Goal: Check status: Check status

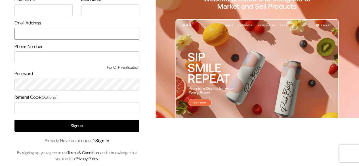
type input "udaydesai15@gmail.com"
click at [104, 141] on link "Sign In" at bounding box center [102, 141] width 14 height 6
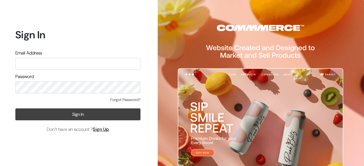
type input "udaydesai15@gmail.com"
click at [77, 115] on button "Sign In" at bounding box center [77, 115] width 125 height 12
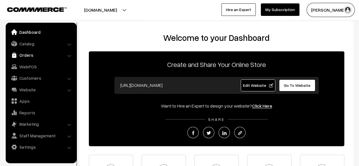
click at [27, 57] on link "Orders" at bounding box center [41, 55] width 68 height 10
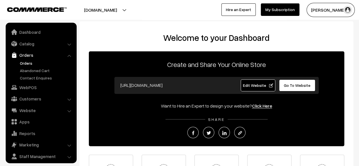
click at [28, 63] on link "Orders" at bounding box center [46, 63] width 56 height 6
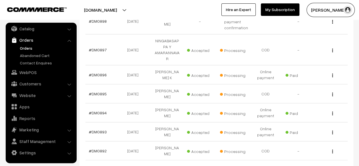
scroll to position [241, 0]
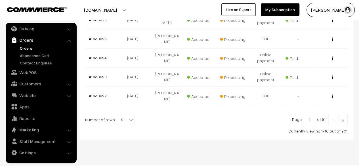
click at [343, 118] on img at bounding box center [343, 119] width 5 height 3
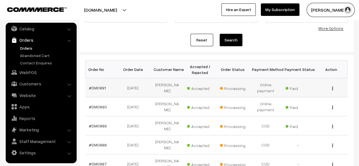
scroll to position [55, 0]
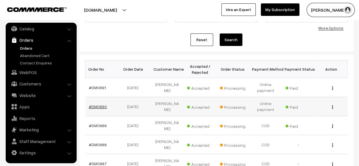
click at [98, 106] on link "#DM0890" at bounding box center [98, 106] width 18 height 5
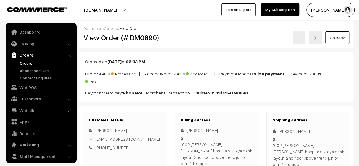
scroll to position [15, 0]
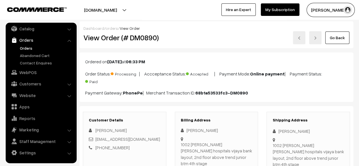
click at [337, 34] on link "Go Back" at bounding box center [338, 38] width 24 height 12
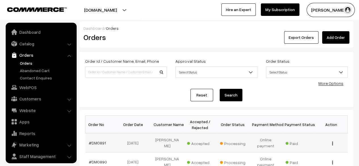
scroll to position [15, 0]
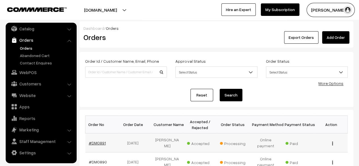
click at [99, 143] on link "#DM0891" at bounding box center [97, 143] width 17 height 5
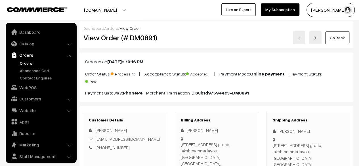
scroll to position [15, 0]
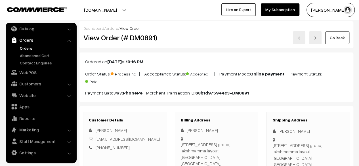
click at [339, 37] on link "Go Back" at bounding box center [338, 38] width 24 height 12
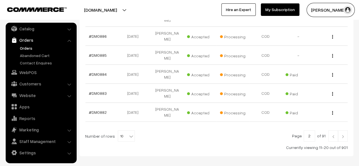
scroll to position [202, 0]
click at [333, 135] on img at bounding box center [333, 136] width 5 height 3
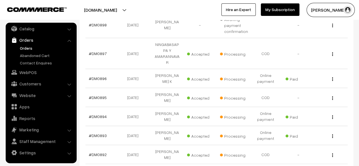
scroll to position [209, 0]
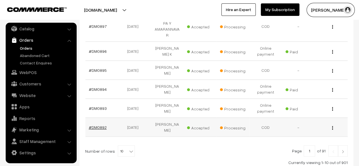
click at [100, 125] on link "#DM0892" at bounding box center [98, 127] width 18 height 5
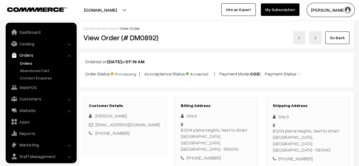
scroll to position [15, 0]
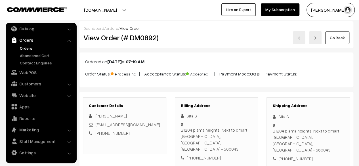
click at [338, 40] on link "Go Back" at bounding box center [338, 38] width 24 height 12
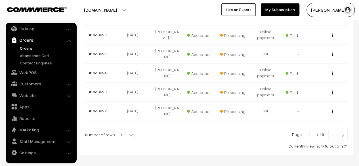
scroll to position [225, 0]
click at [101, 90] on link "#DM0893" at bounding box center [98, 92] width 18 height 5
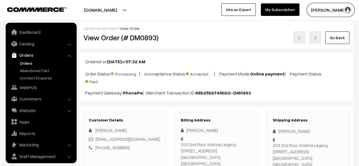
scroll to position [15, 0]
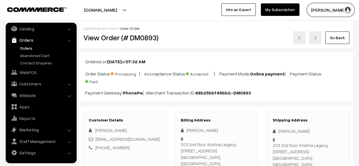
click at [340, 37] on link "Go Back" at bounding box center [338, 38] width 24 height 12
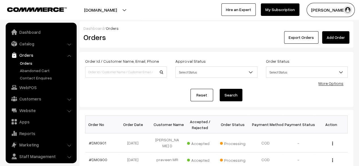
scroll to position [15, 0]
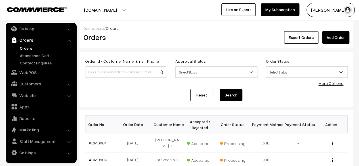
click at [147, 101] on div "Order Id / Customer Name, Email, Phone Approval Status Select Status Awaiting A…" at bounding box center [217, 79] width 274 height 55
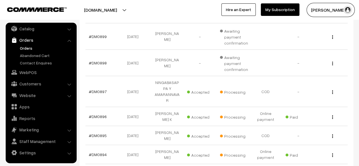
scroll to position [189, 0]
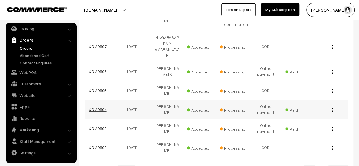
click at [102, 107] on link "#DM0894" at bounding box center [98, 109] width 18 height 5
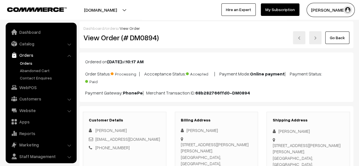
scroll to position [15, 0]
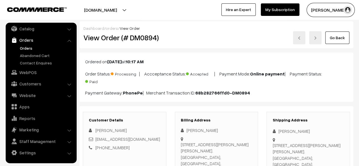
click at [337, 37] on link "Go Back" at bounding box center [338, 38] width 24 height 12
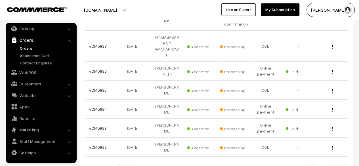
scroll to position [189, 0]
click at [99, 87] on link "#DM0895" at bounding box center [98, 89] width 18 height 5
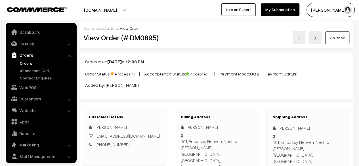
scroll to position [15, 0]
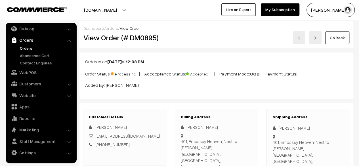
click at [338, 37] on link "Go Back" at bounding box center [338, 38] width 24 height 12
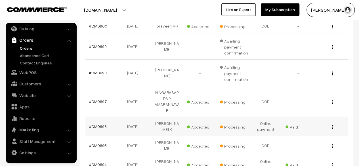
scroll to position [134, 0]
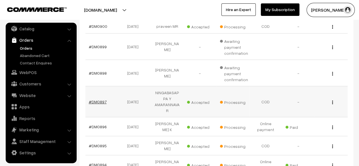
click at [97, 99] on link "#DM0897" at bounding box center [98, 101] width 18 height 5
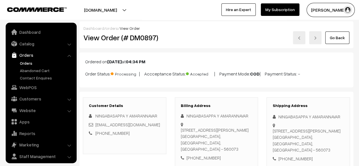
scroll to position [15, 0]
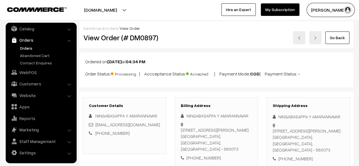
click at [339, 37] on link "Go Back" at bounding box center [338, 38] width 24 height 12
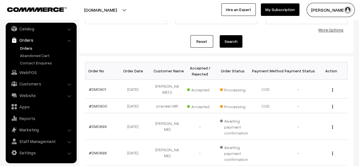
scroll to position [54, 0]
click at [100, 103] on link "#DM0900" at bounding box center [98, 105] width 18 height 5
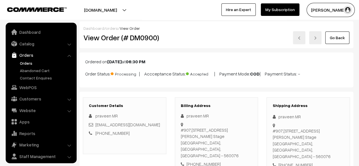
scroll to position [15, 0]
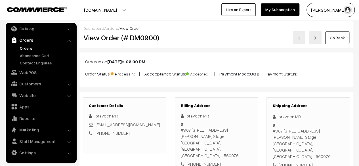
click at [336, 40] on link "Go Back" at bounding box center [338, 38] width 24 height 12
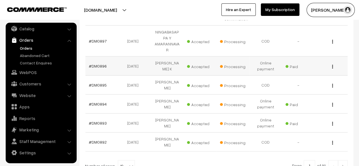
scroll to position [207, 0]
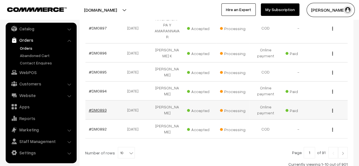
click at [97, 108] on link "#DM0893" at bounding box center [98, 110] width 18 height 5
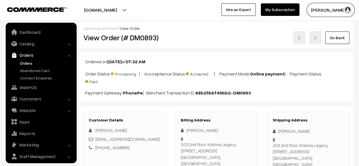
scroll to position [15, 0]
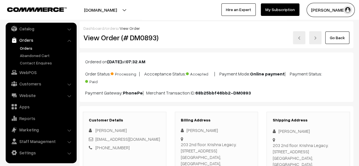
click at [340, 39] on link "Go Back" at bounding box center [338, 38] width 24 height 12
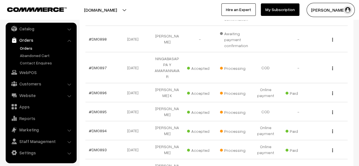
scroll to position [168, 0]
click at [97, 128] on link "#DM0894" at bounding box center [98, 130] width 18 height 5
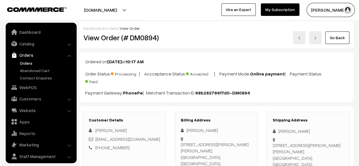
scroll to position [15, 0]
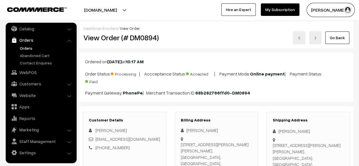
click at [337, 37] on link "Go Back" at bounding box center [338, 38] width 24 height 12
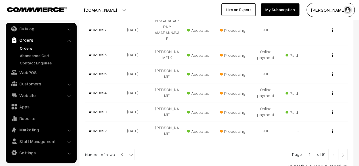
scroll to position [207, 0]
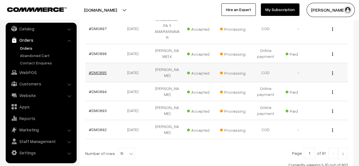
click at [99, 70] on link "#DM0895" at bounding box center [98, 72] width 18 height 5
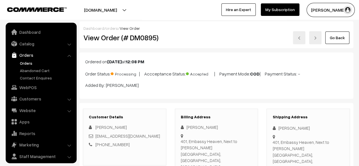
scroll to position [15, 0]
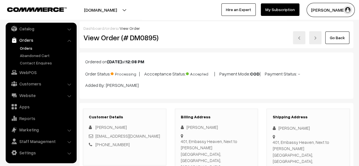
click at [340, 37] on link "Go Back" at bounding box center [338, 38] width 24 height 12
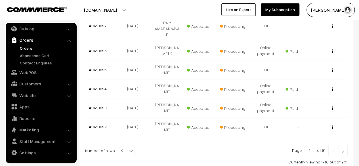
scroll to position [210, 0]
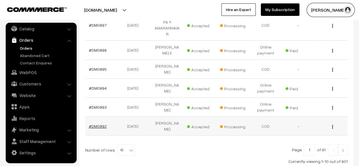
click at [100, 124] on link "#DM0892" at bounding box center [98, 126] width 18 height 5
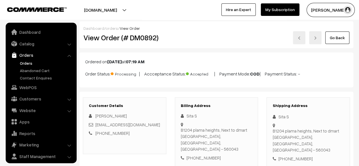
scroll to position [15, 0]
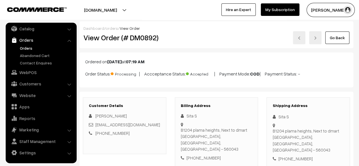
click at [342, 39] on link "Go Back" at bounding box center [338, 38] width 24 height 12
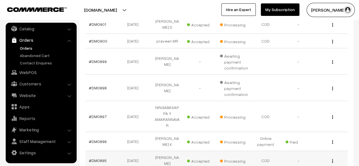
scroll to position [118, 0]
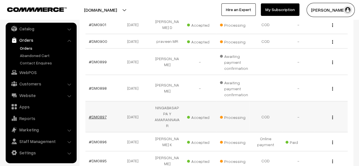
click at [93, 114] on link "#DM0897" at bounding box center [98, 116] width 18 height 5
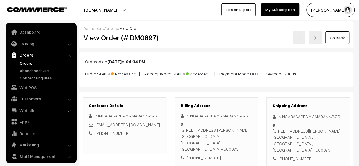
scroll to position [15, 0]
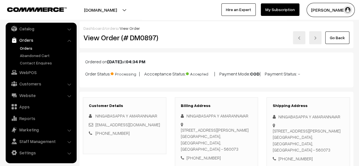
click at [341, 40] on link "Go Back" at bounding box center [338, 38] width 24 height 12
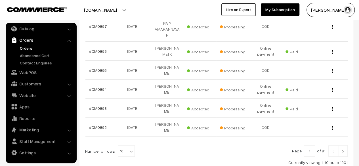
scroll to position [214, 0]
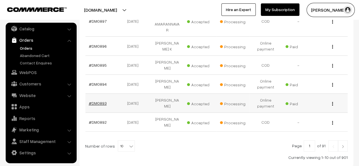
click at [101, 101] on link "#DM0893" at bounding box center [98, 103] width 18 height 5
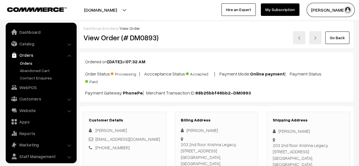
scroll to position [15, 0]
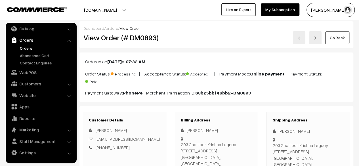
click at [338, 40] on link "Go Back" at bounding box center [338, 38] width 24 height 12
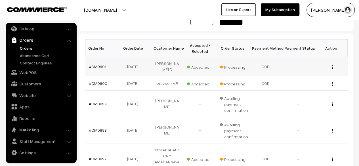
scroll to position [77, 0]
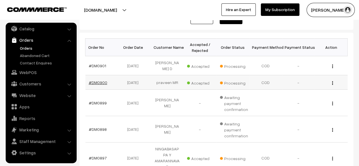
click at [99, 80] on link "#DM0900" at bounding box center [98, 82] width 18 height 5
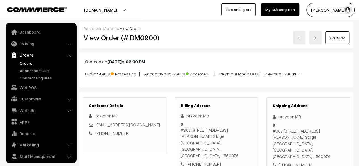
scroll to position [15, 0]
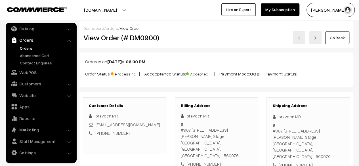
click at [339, 36] on link "Go Back" at bounding box center [338, 38] width 24 height 12
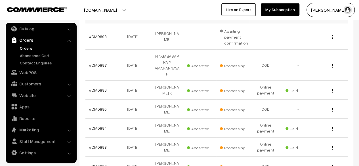
scroll to position [208, 0]
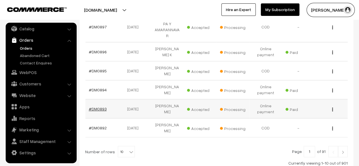
click at [97, 107] on link "#DM0893" at bounding box center [98, 109] width 18 height 5
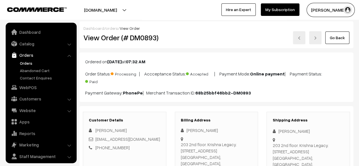
scroll to position [15, 0]
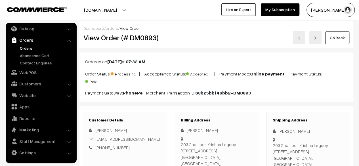
click at [337, 41] on link "Go Back" at bounding box center [338, 38] width 24 height 12
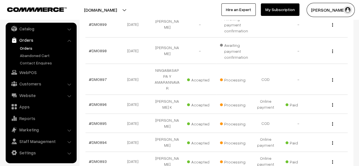
scroll to position [156, 0]
click at [98, 102] on link "#DM0896" at bounding box center [98, 104] width 18 height 5
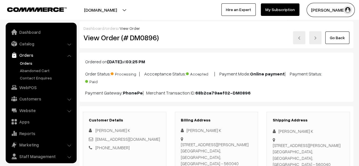
scroll to position [15, 0]
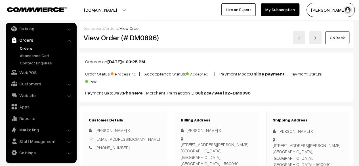
click at [337, 37] on link "Go Back" at bounding box center [338, 38] width 24 height 12
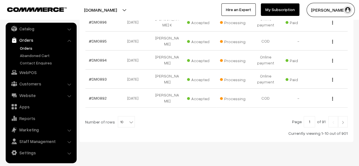
scroll to position [239, 0]
click at [98, 76] on link "#DM0893" at bounding box center [98, 78] width 18 height 5
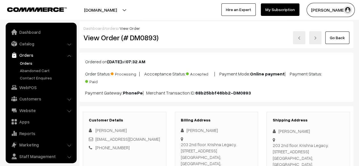
scroll to position [15, 0]
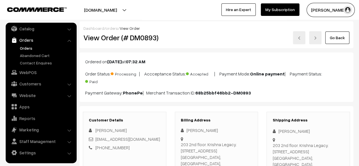
click at [335, 37] on link "Go Back" at bounding box center [338, 38] width 24 height 12
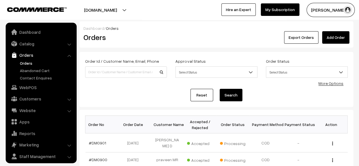
scroll to position [15, 0]
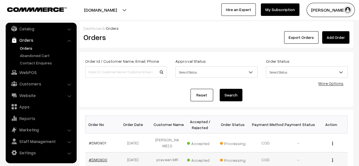
click at [98, 157] on link "#DM0900" at bounding box center [98, 159] width 18 height 5
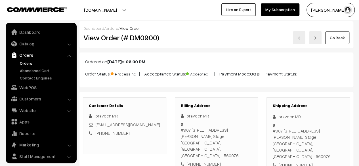
scroll to position [15, 0]
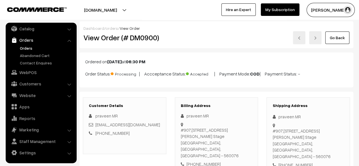
click at [30, 50] on link "Orders" at bounding box center [46, 48] width 56 height 6
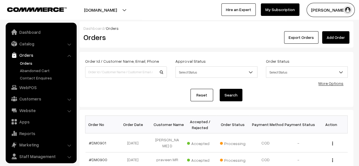
scroll to position [15, 0]
